Goal: Check status: Check status

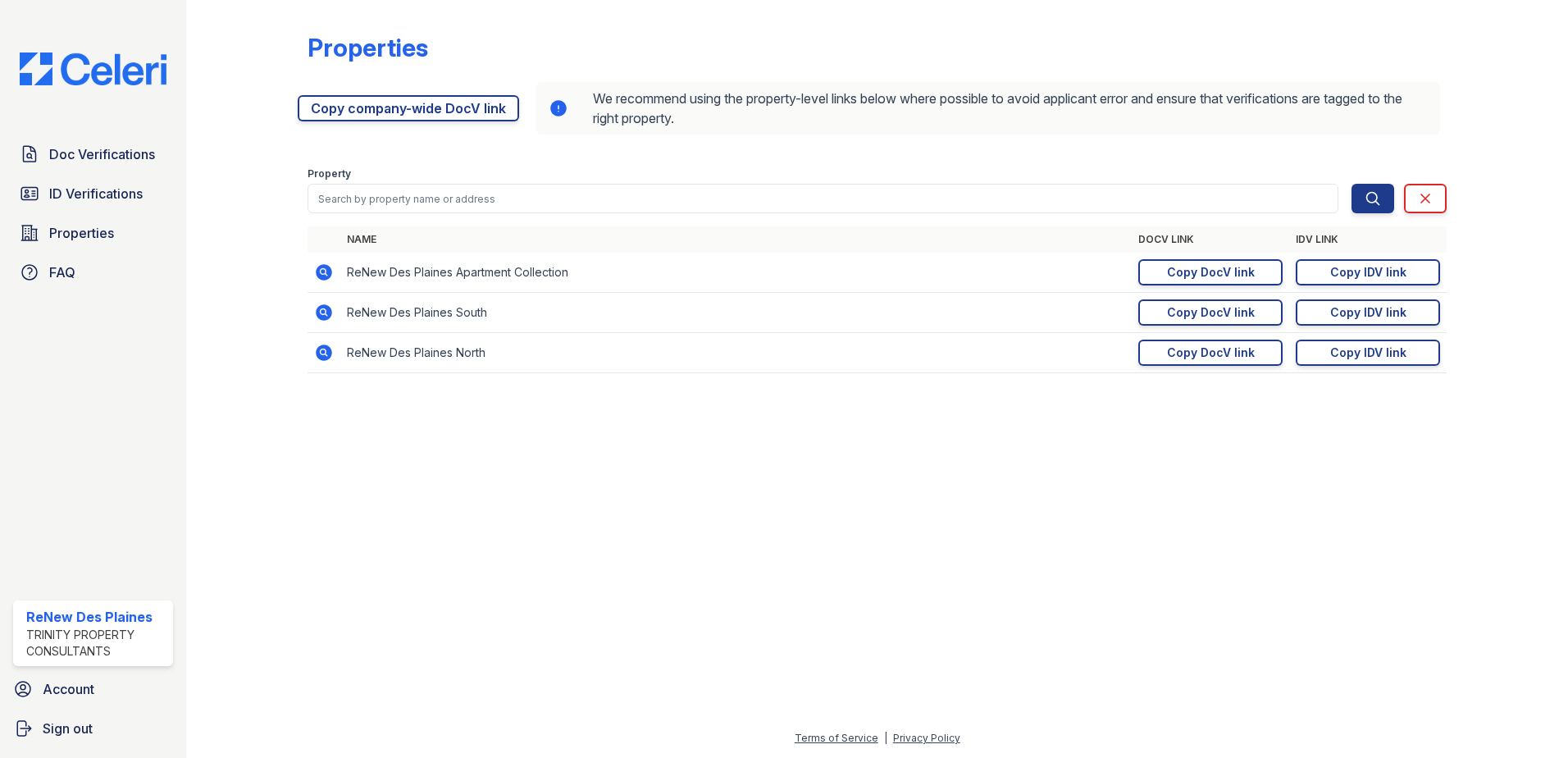
click at [96, 135] on div "Doc Verifications ID Verifications Properties FAQ ReNew Des Plaines Trinity Pro…" at bounding box center [93, 379] width 186 height 758
click at [85, 148] on span "Doc Verifications" at bounding box center [102, 154] width 106 height 19
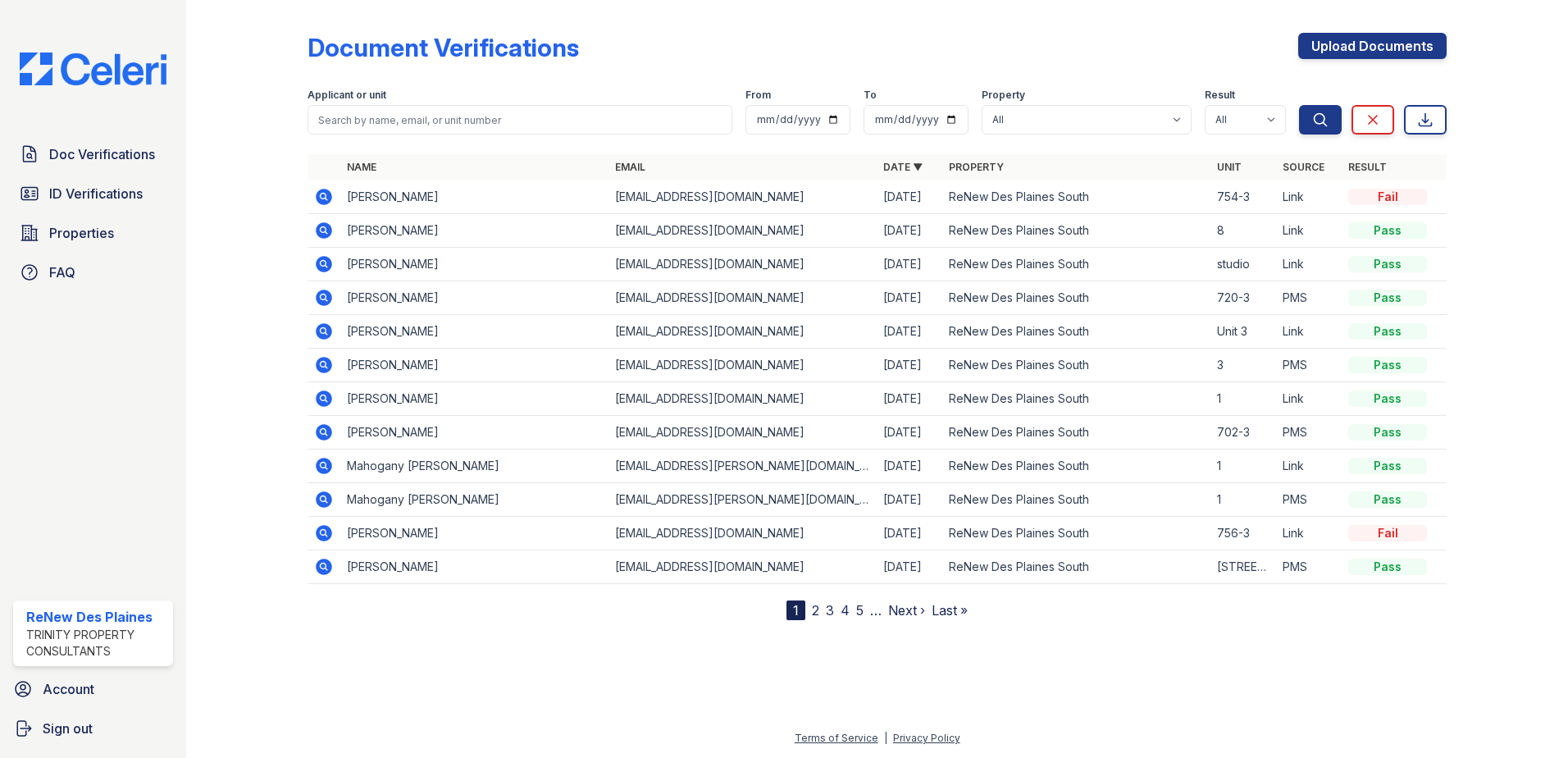
click at [323, 195] on icon at bounding box center [323, 195] width 4 height 4
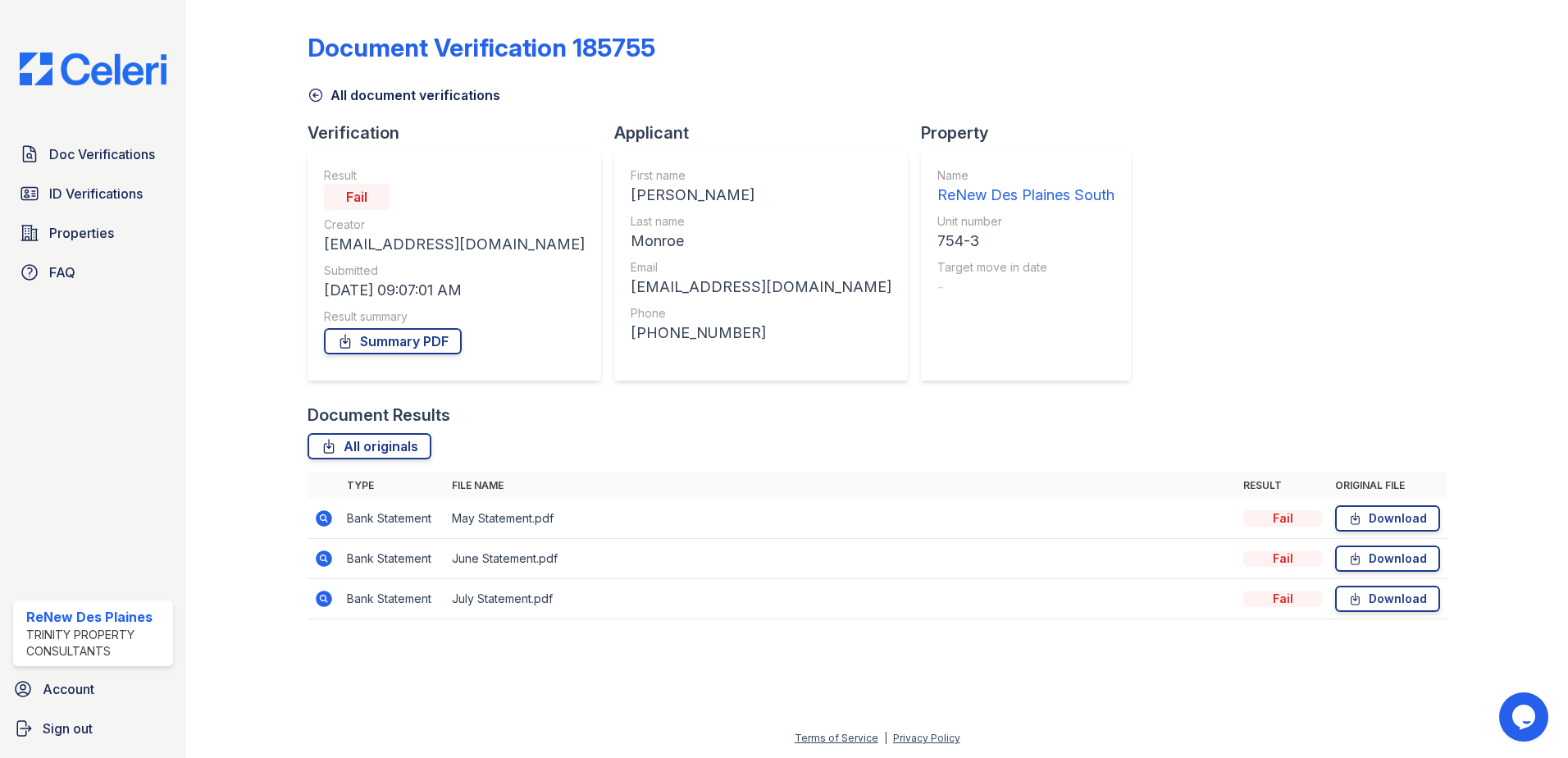
click at [329, 521] on icon at bounding box center [324, 518] width 16 height 16
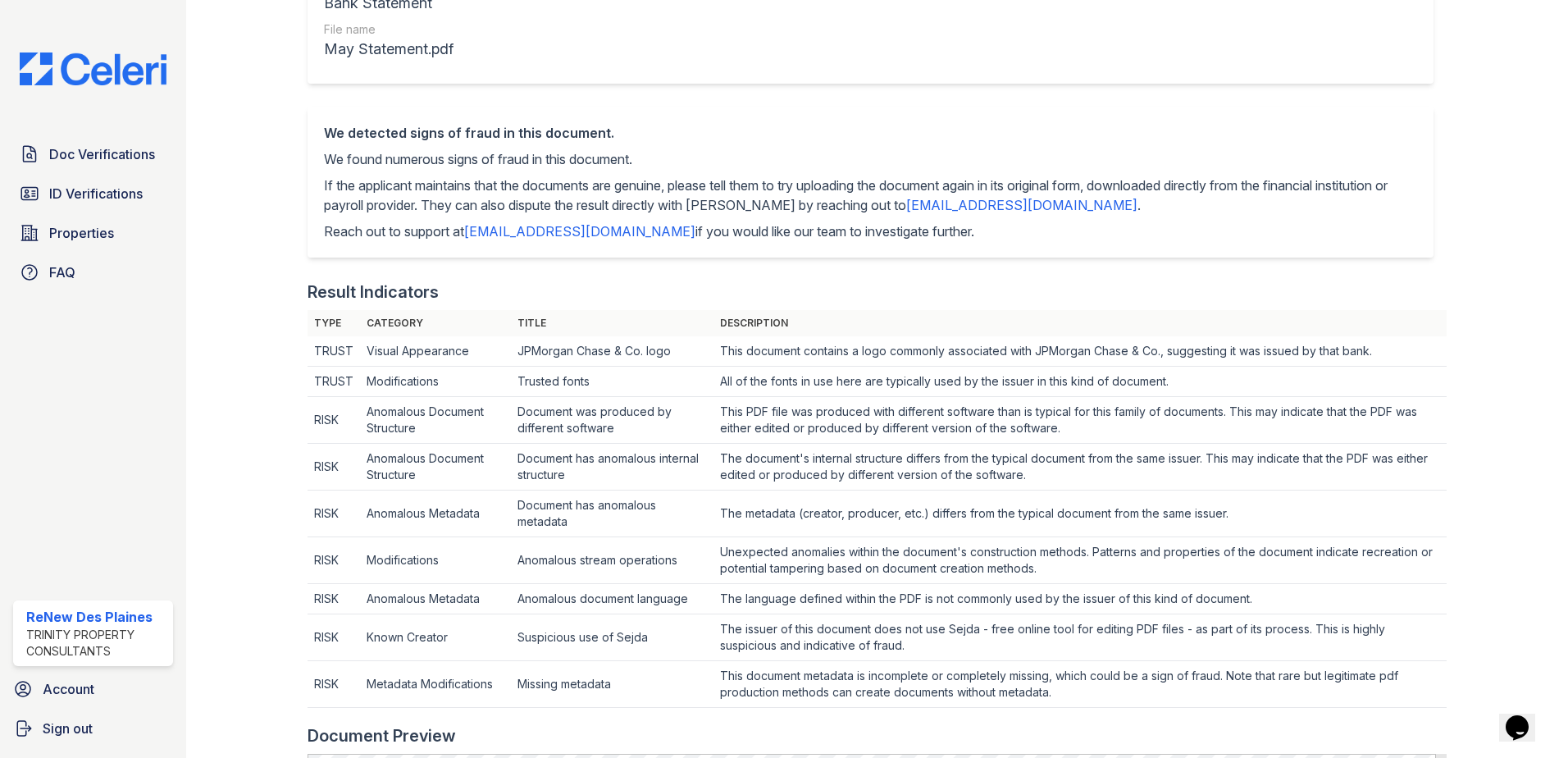
scroll to position [164, 0]
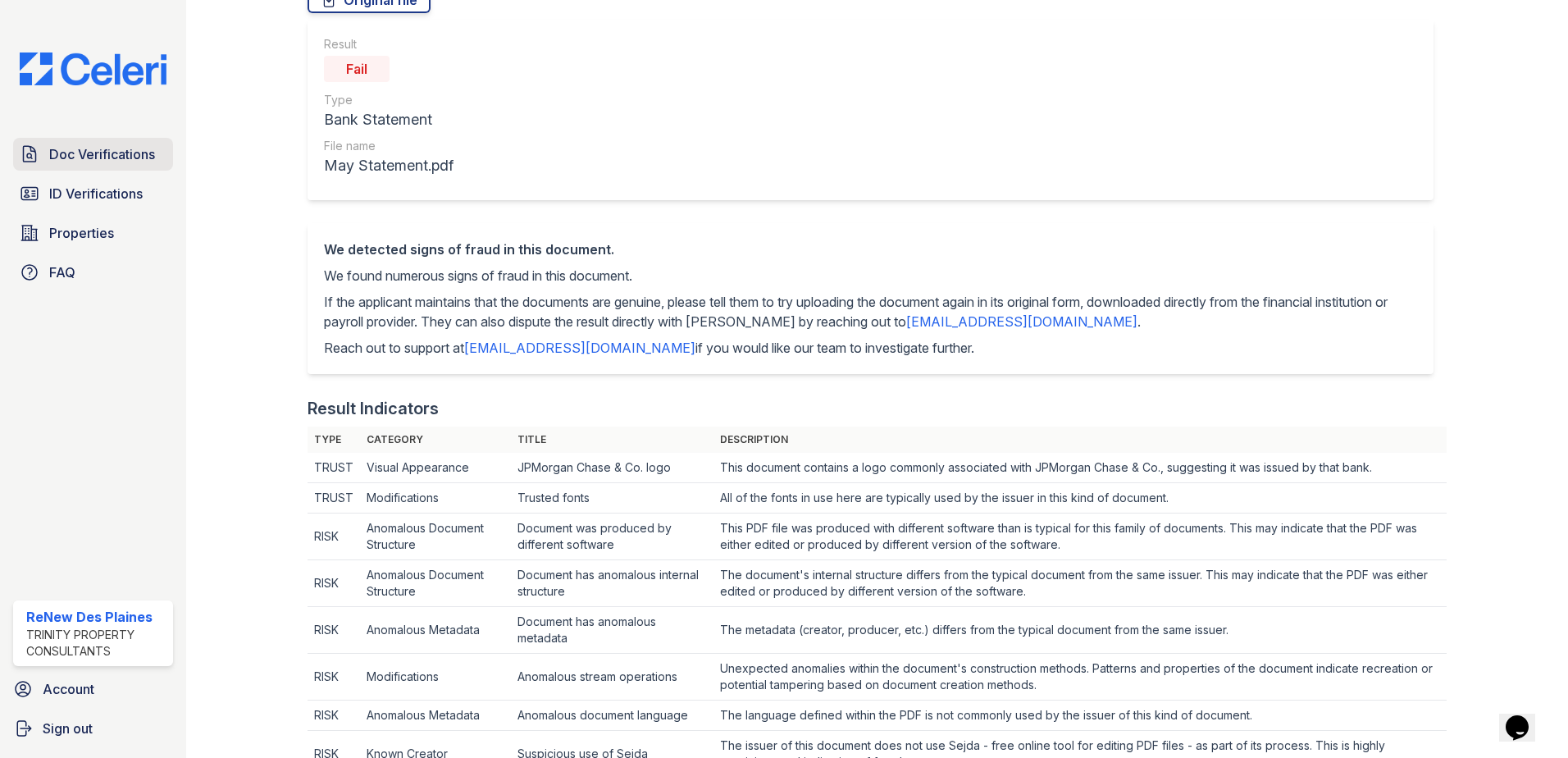
click at [61, 150] on span "Doc Verifications" at bounding box center [102, 154] width 106 height 19
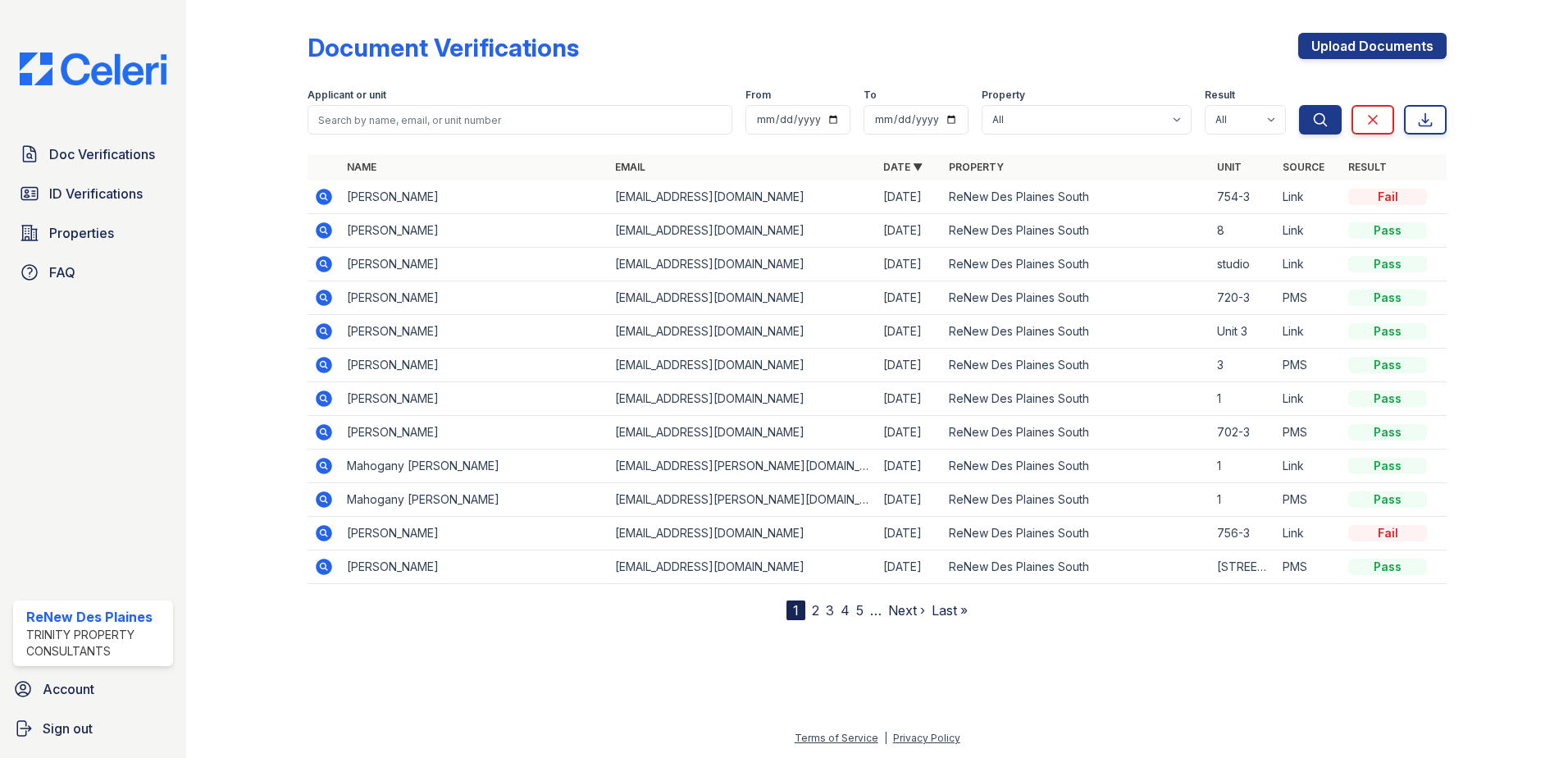
click at [321, 196] on icon at bounding box center [324, 197] width 19 height 19
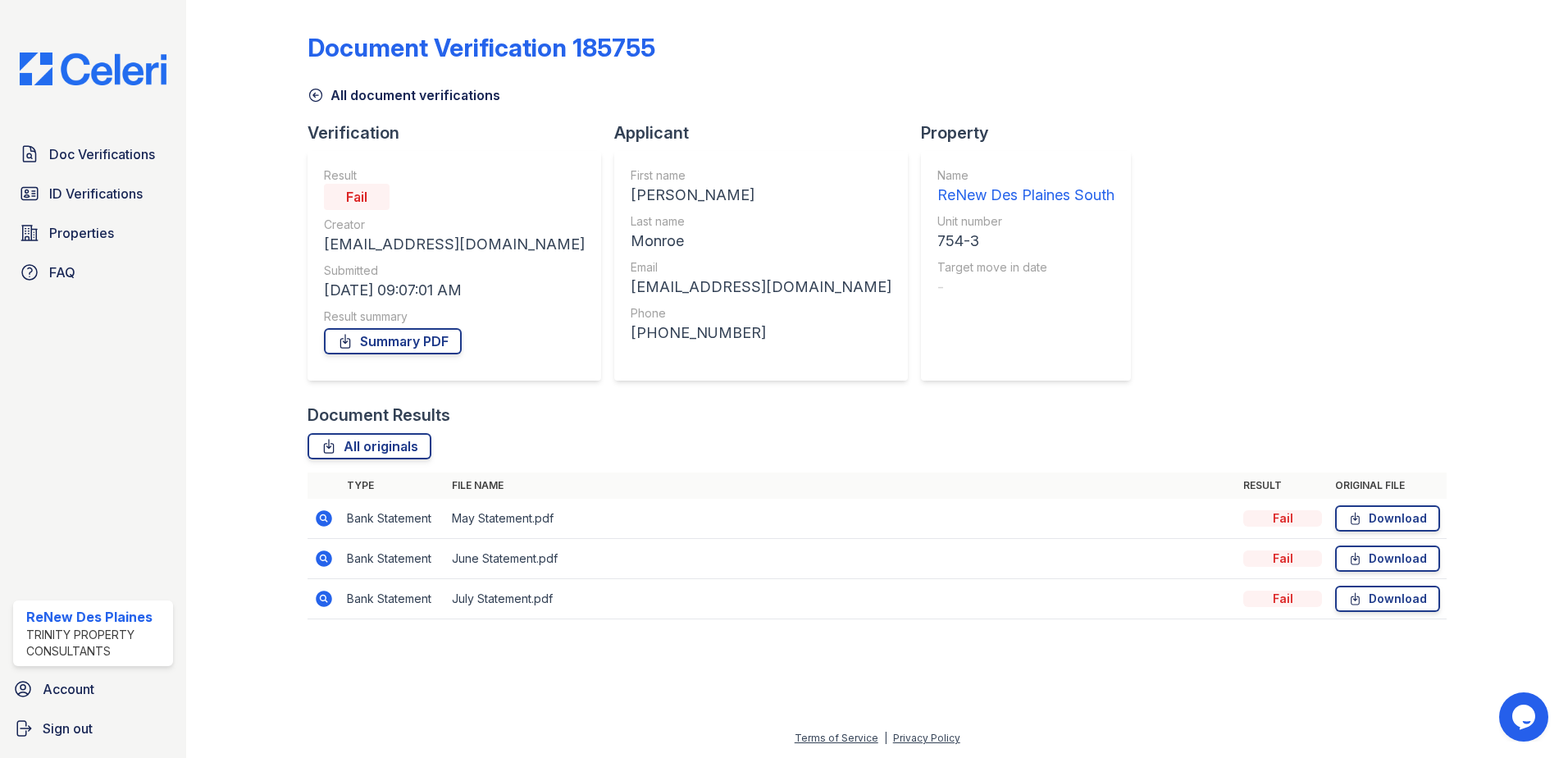
click at [322, 517] on icon at bounding box center [324, 518] width 19 height 19
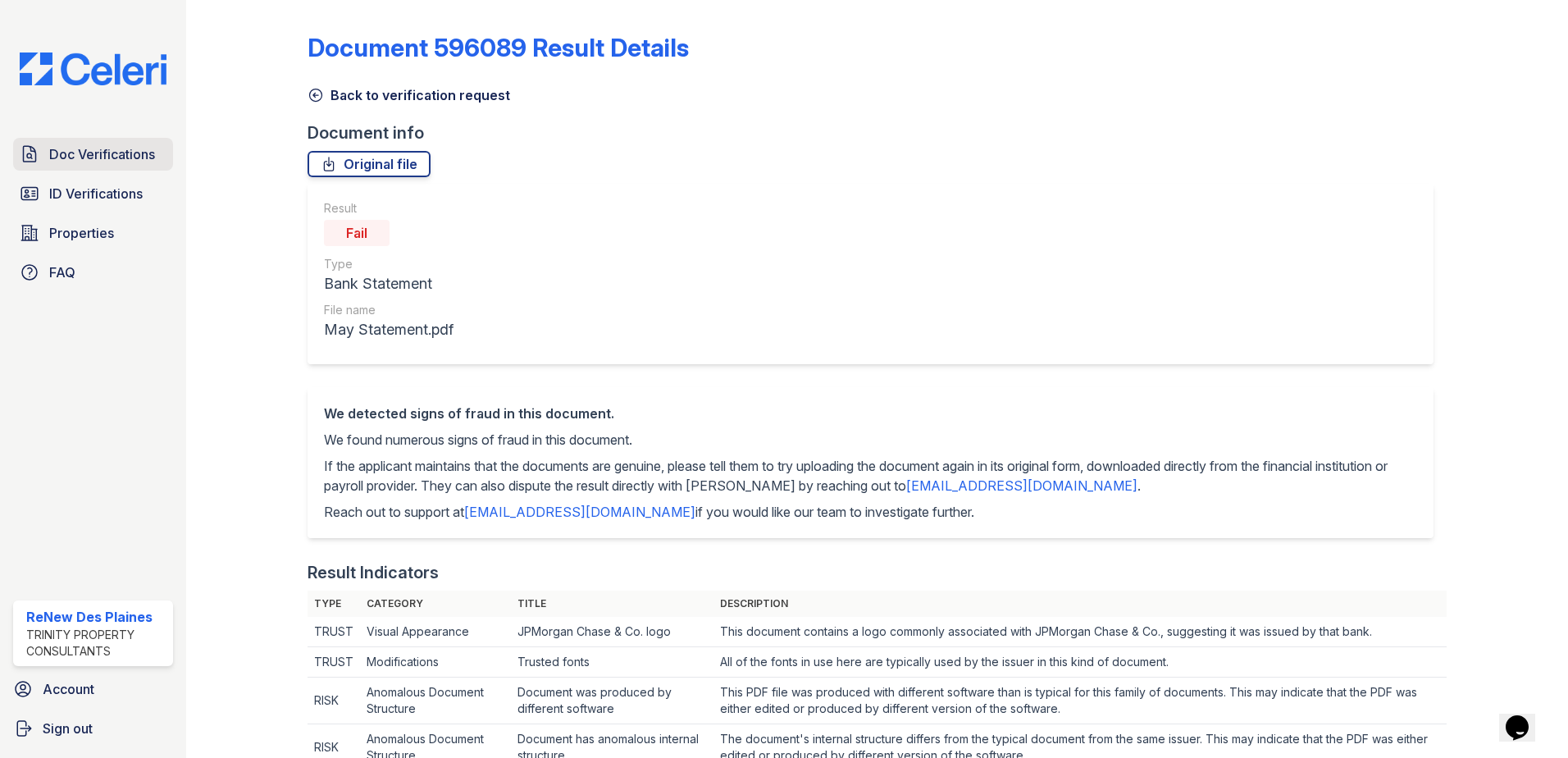
click at [70, 158] on span "Doc Verifications" at bounding box center [102, 154] width 106 height 19
